Goal: Task Accomplishment & Management: Manage account settings

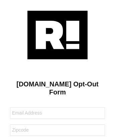
click at [58, 35] on img at bounding box center [57, 35] width 60 height 49
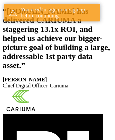
scroll to position [123, 0]
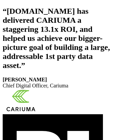
scroll to position [113, 0]
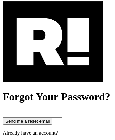
click at [53, 71] on img at bounding box center [53, 41] width 101 height 81
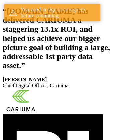
scroll to position [123, 0]
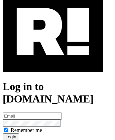
click at [53, 61] on img at bounding box center [53, 31] width 101 height 81
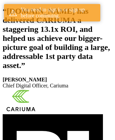
scroll to position [123, 0]
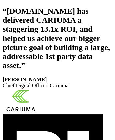
scroll to position [113, 0]
